Goal: Obtain resource: Download file/media

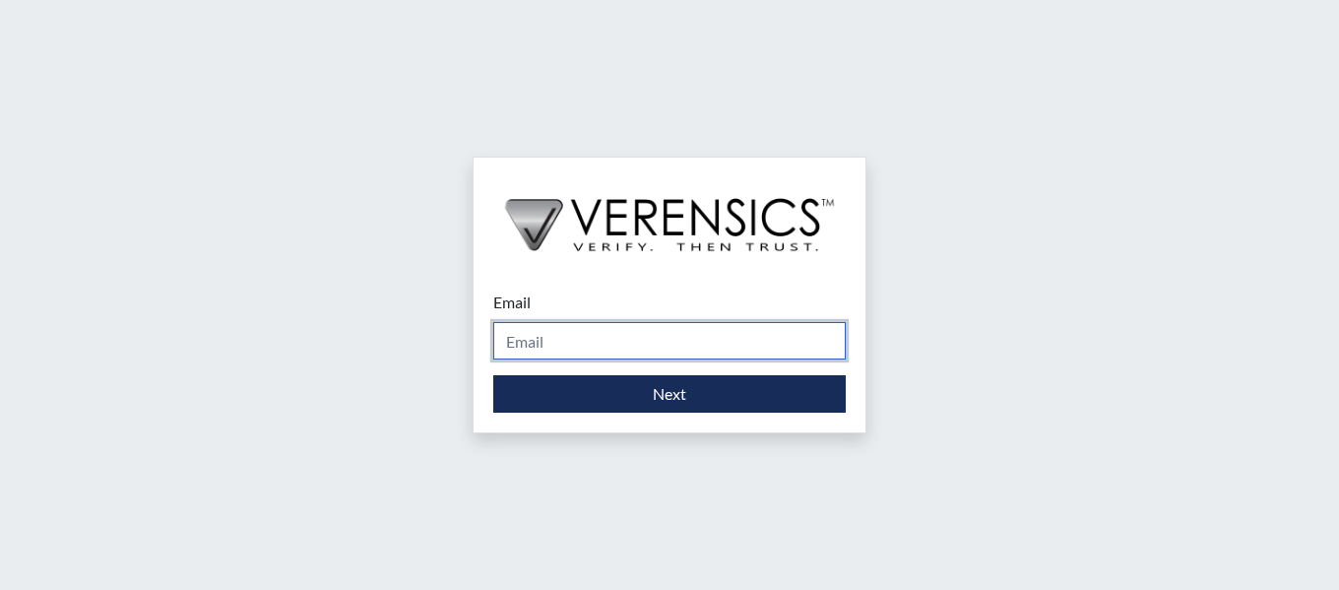
click at [629, 350] on input "Email" at bounding box center [669, 340] width 353 height 37
type input "[PERSON_NAME][EMAIL_ADDRESS][PERSON_NAME][DOMAIN_NAME]"
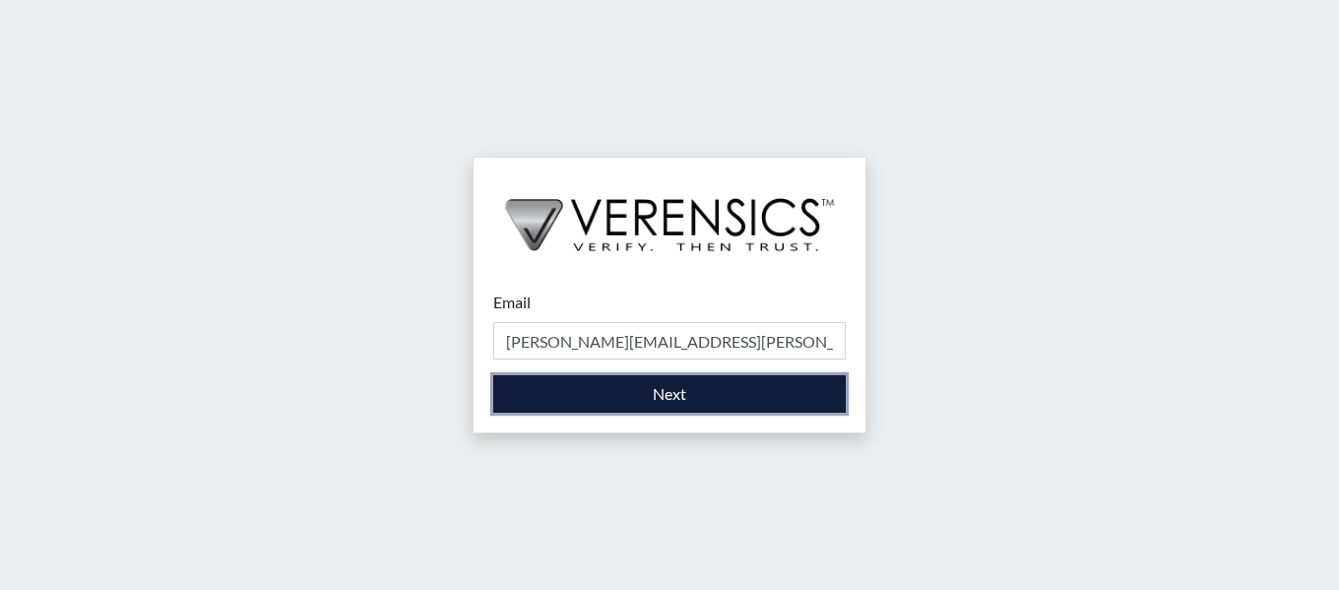
click at [685, 397] on button "Next" at bounding box center [669, 393] width 353 height 37
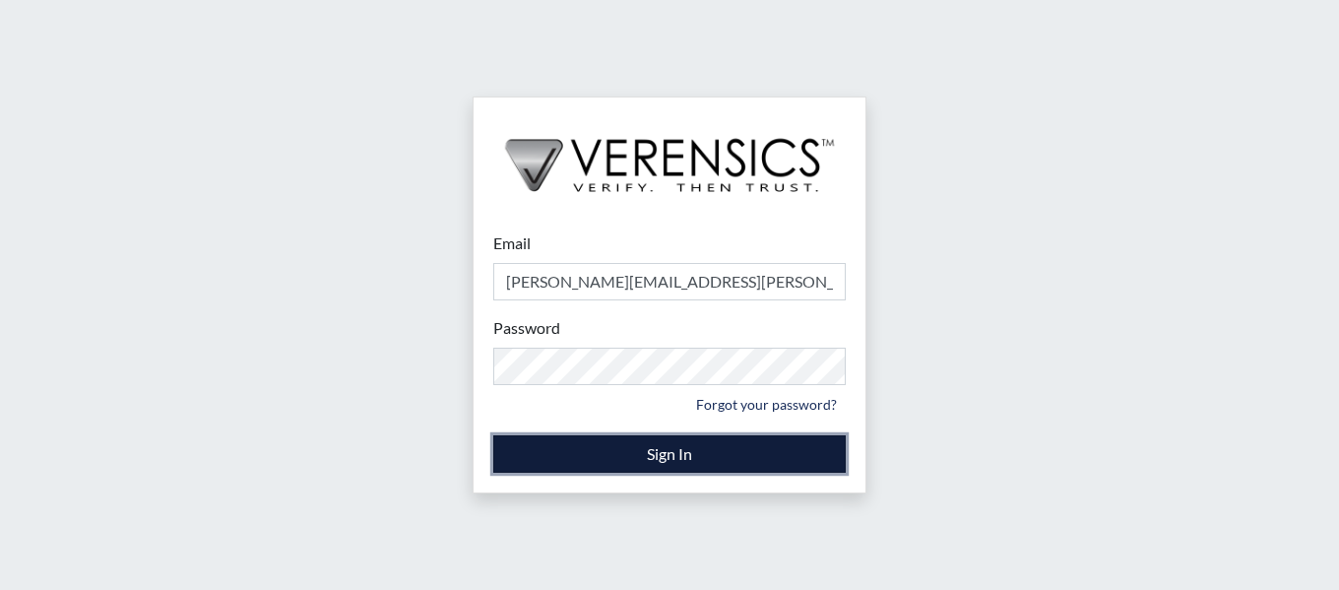
click at [533, 448] on button "Sign In" at bounding box center [669, 453] width 353 height 37
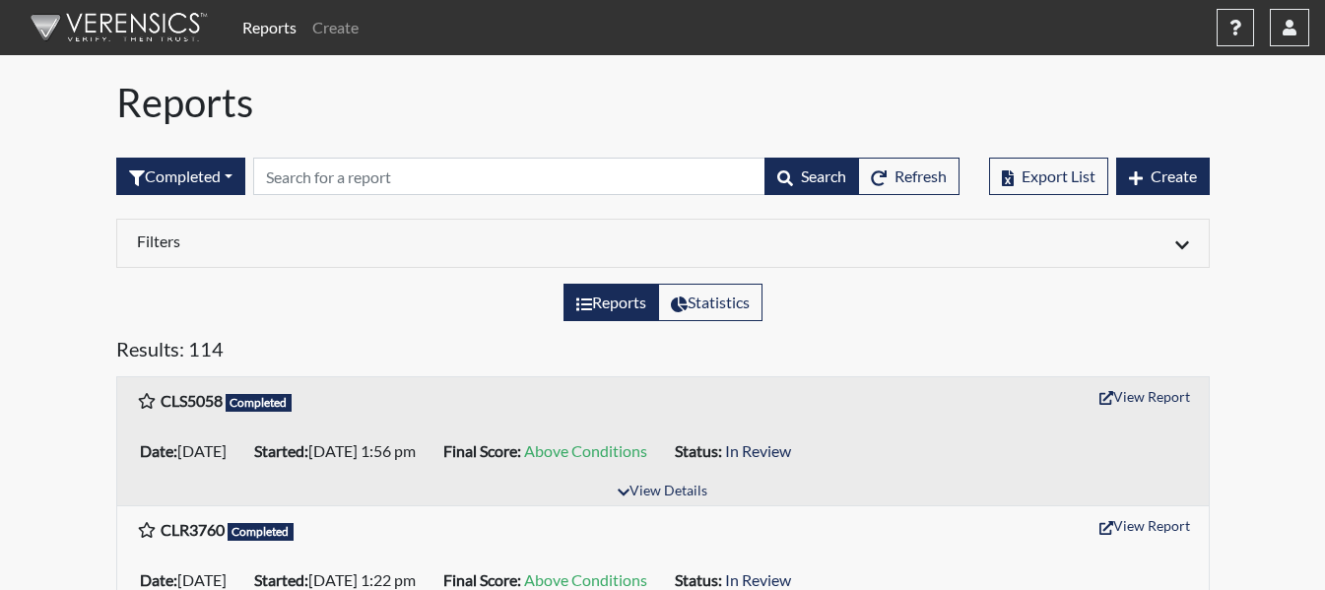
scroll to position [98, 0]
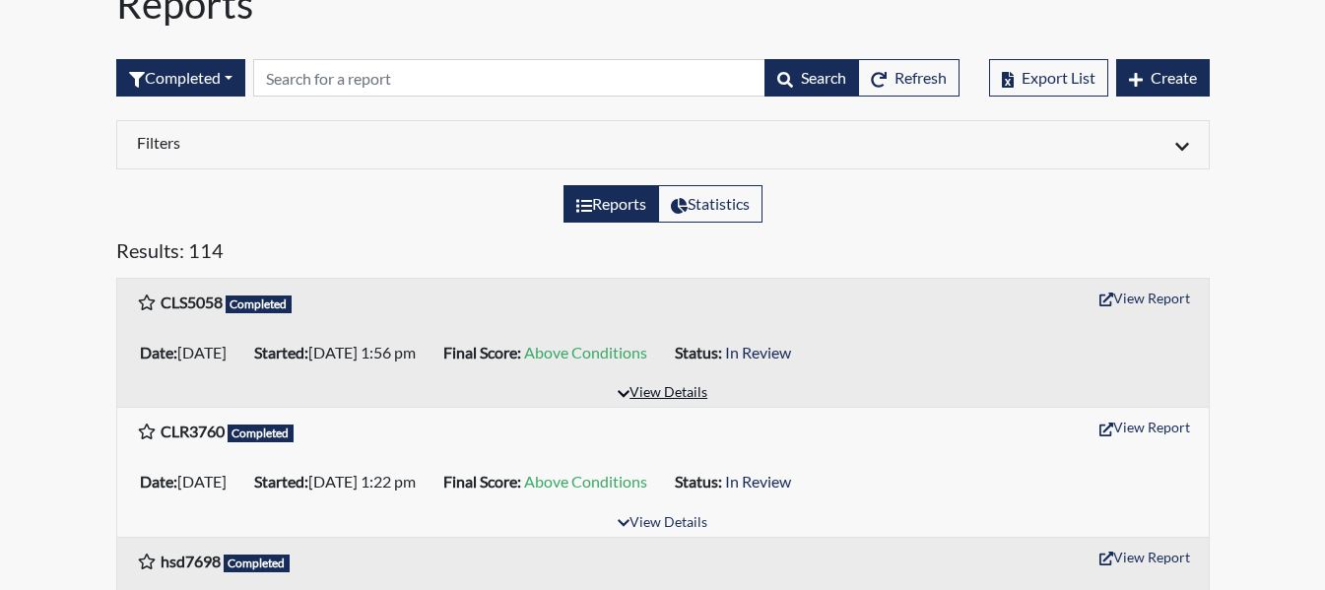
click at [668, 388] on button "View Details" at bounding box center [662, 393] width 107 height 27
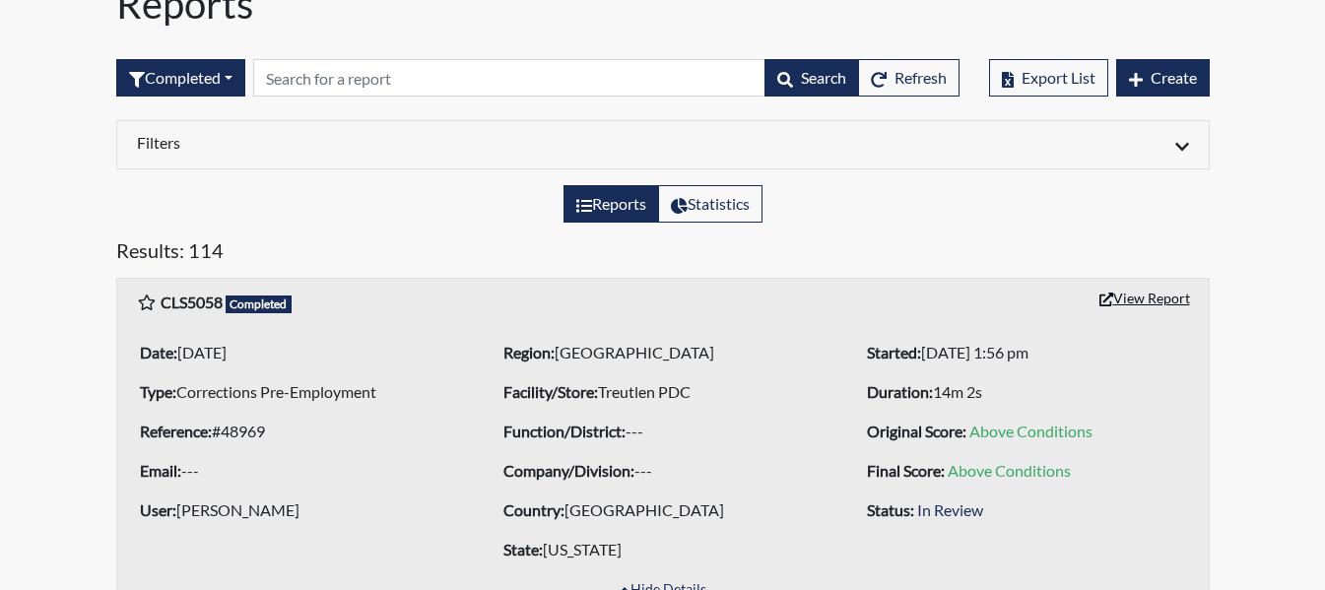
click at [1173, 306] on button "View Report" at bounding box center [1144, 298] width 108 height 31
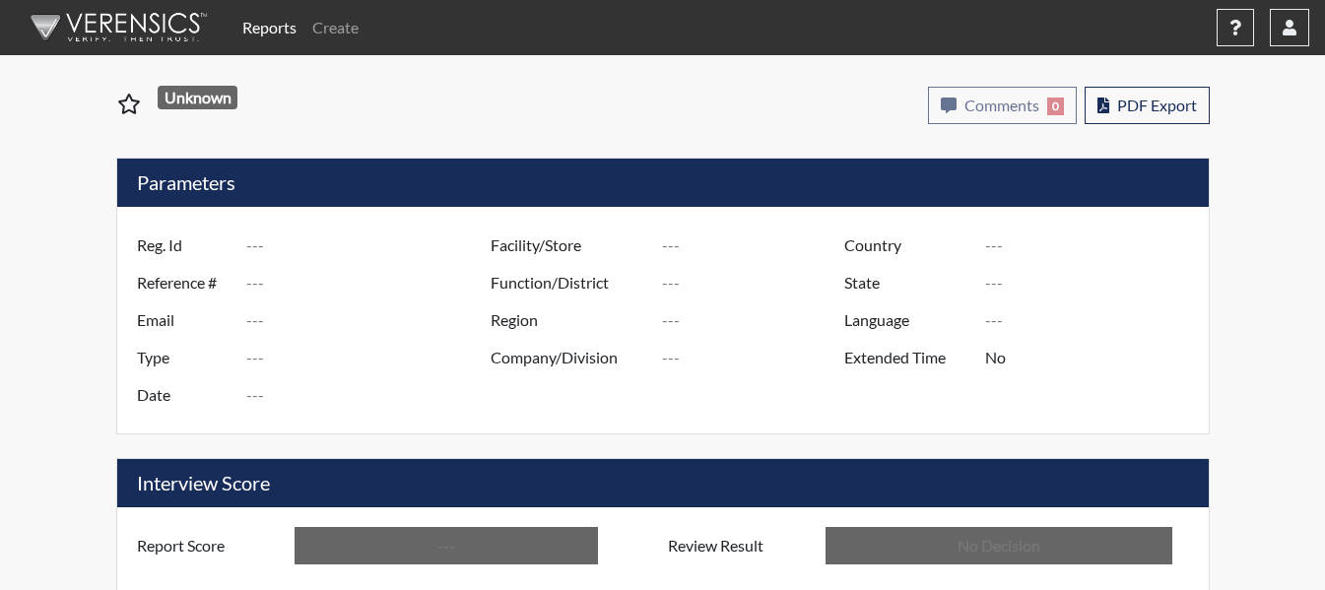
type input "CLS5058"
type input "48969"
type input "---"
type input "Corrections Pre-Employment"
type input "[DATE]"
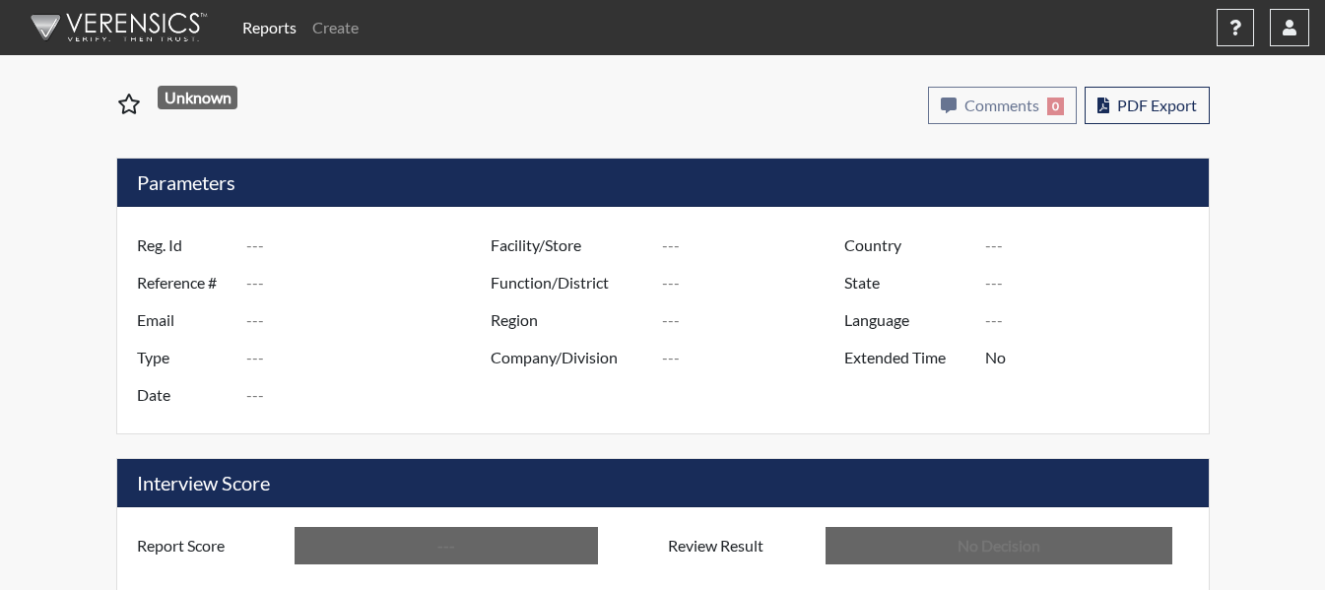
type input "Treutlen PDC"
type input "[GEOGRAPHIC_DATA]"
type input "[US_STATE]"
type input "English"
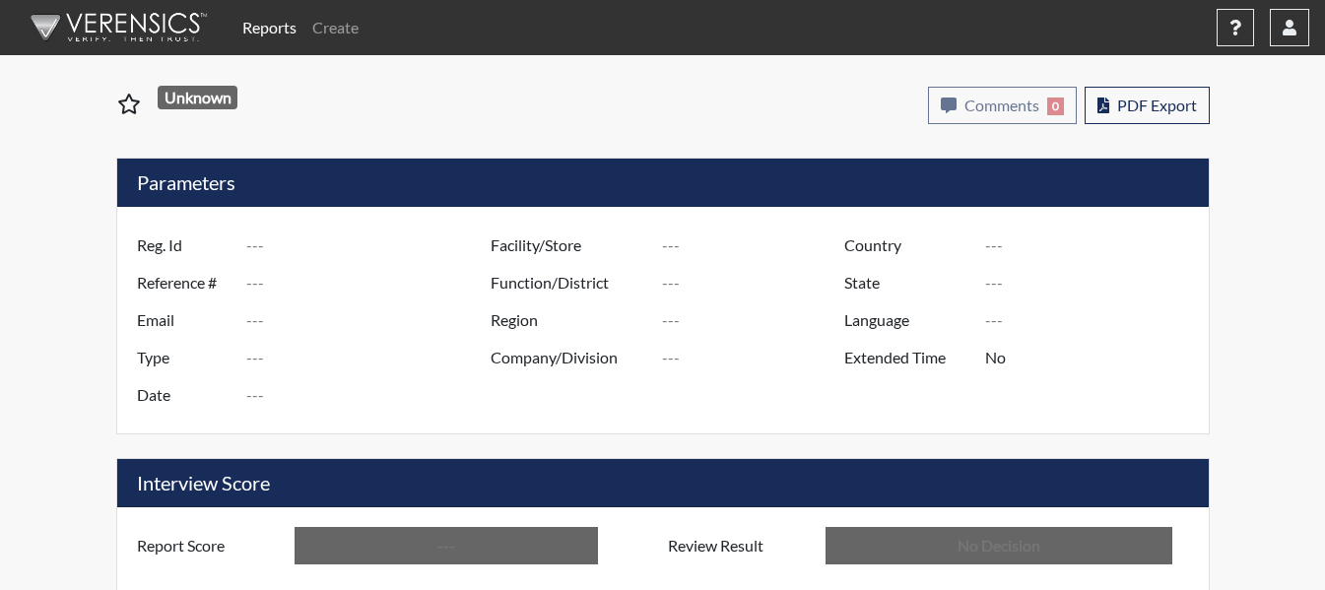
type input "Above Conditions"
type input "In Review"
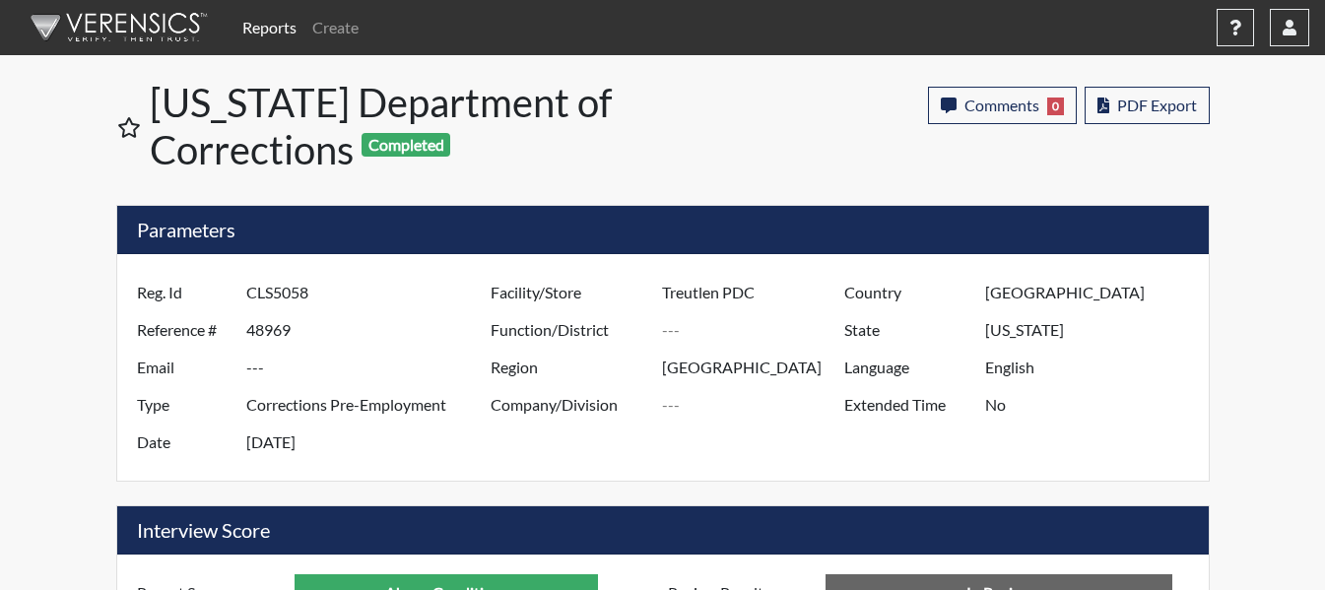
scroll to position [327, 818]
click at [1133, 84] on div "Comments 0 report Comments × Add Comment: Save Comment Close PDF Export" at bounding box center [952, 130] width 545 height 102
click at [1127, 124] on div "Comments 0 report Comments × Add Comment: Save Comment Close PDF Export" at bounding box center [1069, 130] width 282 height 87
click at [1132, 101] on span "PDF Export" at bounding box center [1157, 105] width 80 height 19
